Goal: Navigation & Orientation: Find specific page/section

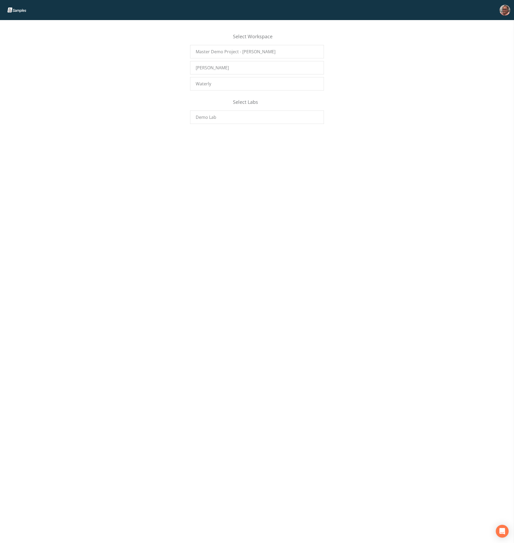
click at [372, 248] on div "Select Workspace Master Demo Project - Mike F. Mike Waterly Select Labs Demo Lab" at bounding box center [257, 281] width 514 height 523
